Goal: Task Accomplishment & Management: Use online tool/utility

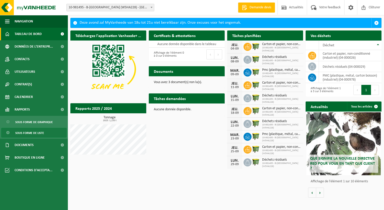
click at [34, 134] on span "Sous forme de liste" at bounding box center [29, 133] width 29 height 10
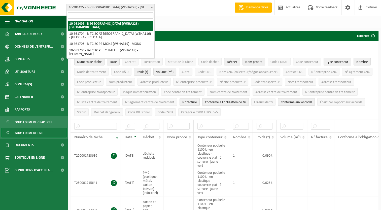
click at [152, 8] on b at bounding box center [152, 7] width 2 height 1
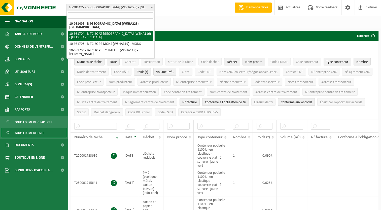
select select "162140"
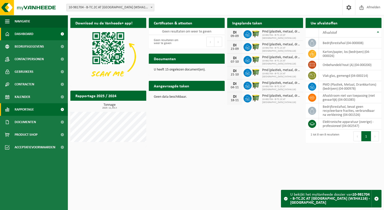
click at [61, 109] on span at bounding box center [62, 109] width 11 height 13
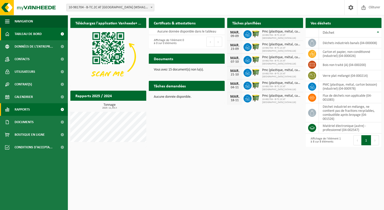
click at [57, 109] on span at bounding box center [62, 109] width 11 height 13
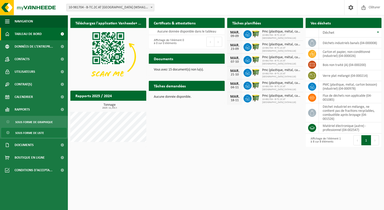
click at [41, 130] on span "Sous forme de liste" at bounding box center [29, 133] width 29 height 10
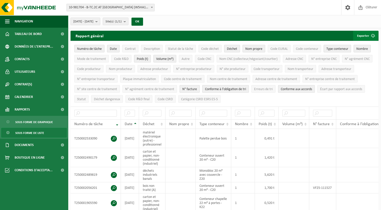
click at [364, 35] on button "Exporter" at bounding box center [365, 36] width 25 height 10
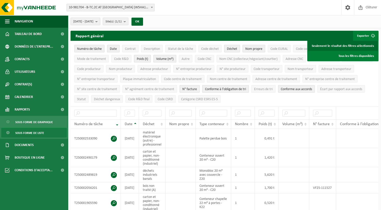
click at [356, 45] on link "Seulement le résultat des filtres sélectionnés" at bounding box center [343, 46] width 70 height 10
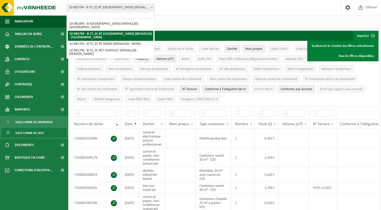
click at [151, 7] on span at bounding box center [151, 7] width 5 height 7
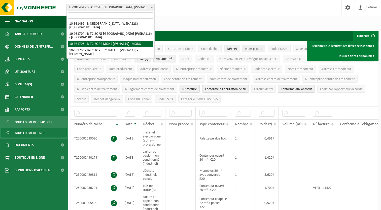
select select "162141"
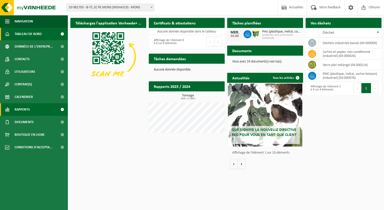
click at [38, 107] on link "Rapports" at bounding box center [34, 109] width 68 height 13
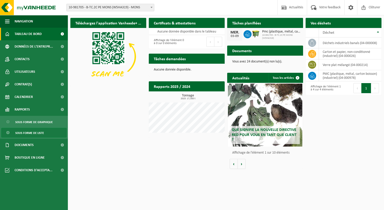
click at [37, 131] on span "Sous forme de liste" at bounding box center [29, 133] width 29 height 10
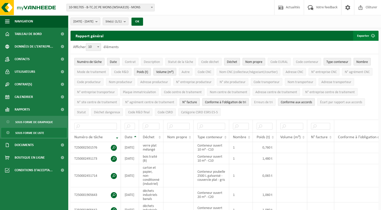
click at [364, 33] on button "Exporter" at bounding box center [365, 36] width 25 height 10
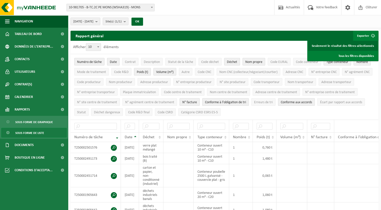
click at [356, 45] on link "Seulement le résultat des filtres sélectionnés" at bounding box center [343, 46] width 70 height 10
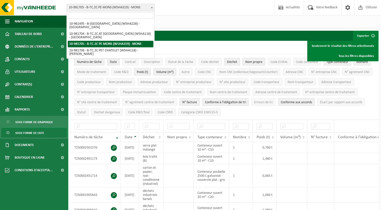
click at [152, 7] on b at bounding box center [152, 7] width 2 height 1
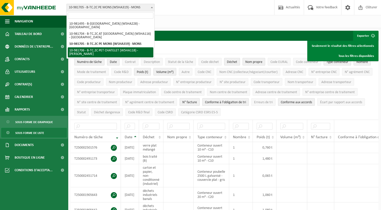
select select "162142"
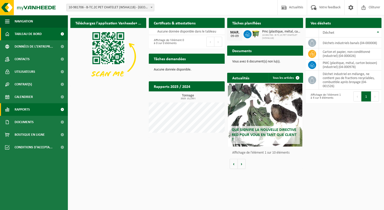
click at [33, 108] on link "Rapports" at bounding box center [34, 109] width 68 height 13
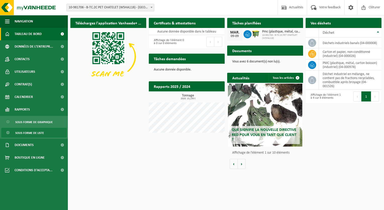
click at [36, 134] on span "Sous forme de liste" at bounding box center [29, 133] width 29 height 10
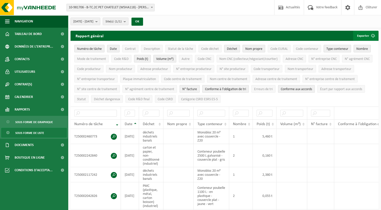
click at [360, 33] on button "Exporter" at bounding box center [365, 36] width 25 height 10
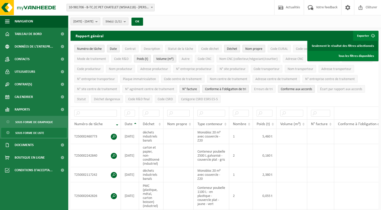
click at [356, 45] on link "Seulement le résultat des filtres sélectionnés" at bounding box center [343, 46] width 70 height 10
